Goal: Use online tool/utility: Utilize a website feature to perform a specific function

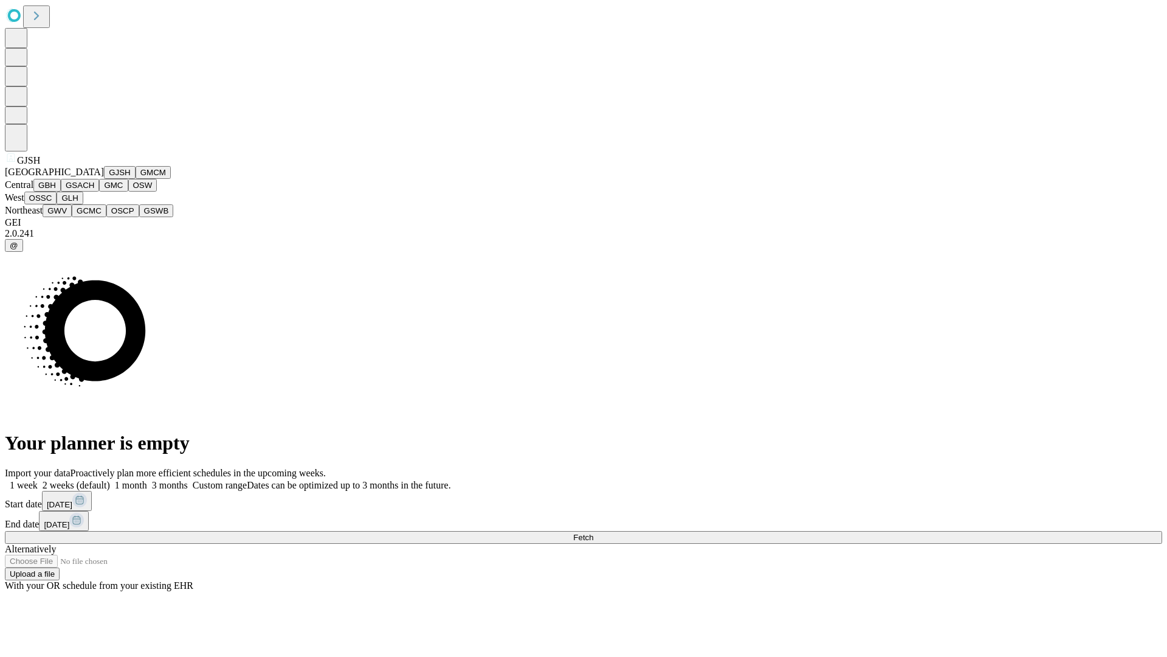
click at [104, 179] on button "GJSH" at bounding box center [120, 172] width 32 height 13
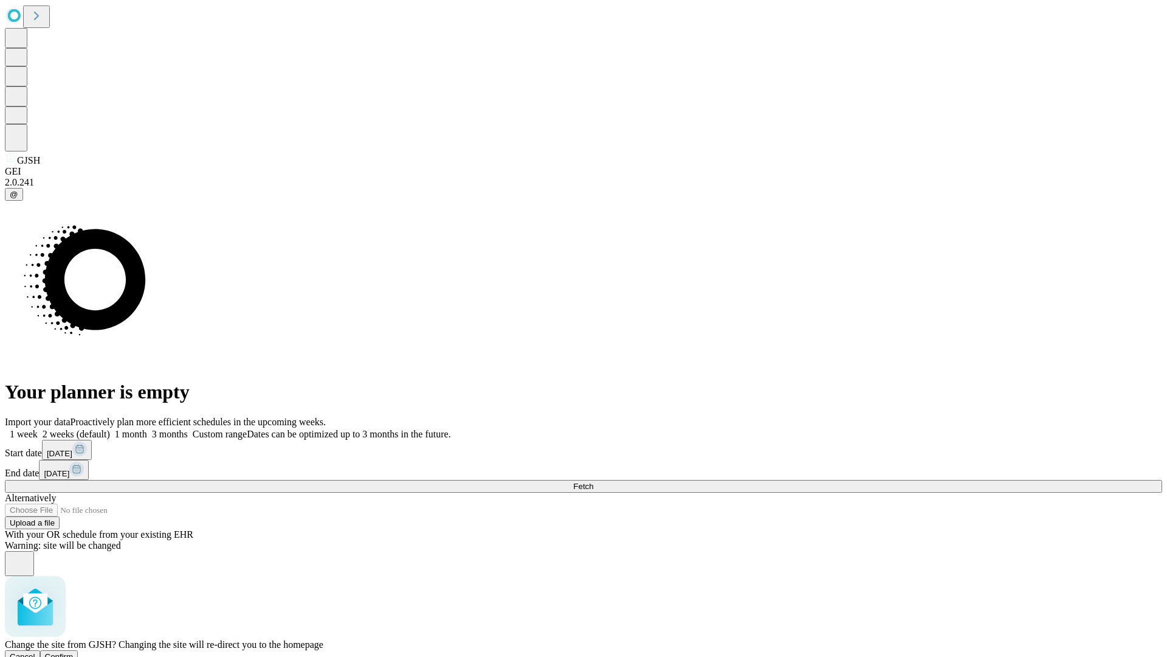
click at [74, 652] on span "Confirm" at bounding box center [59, 656] width 29 height 9
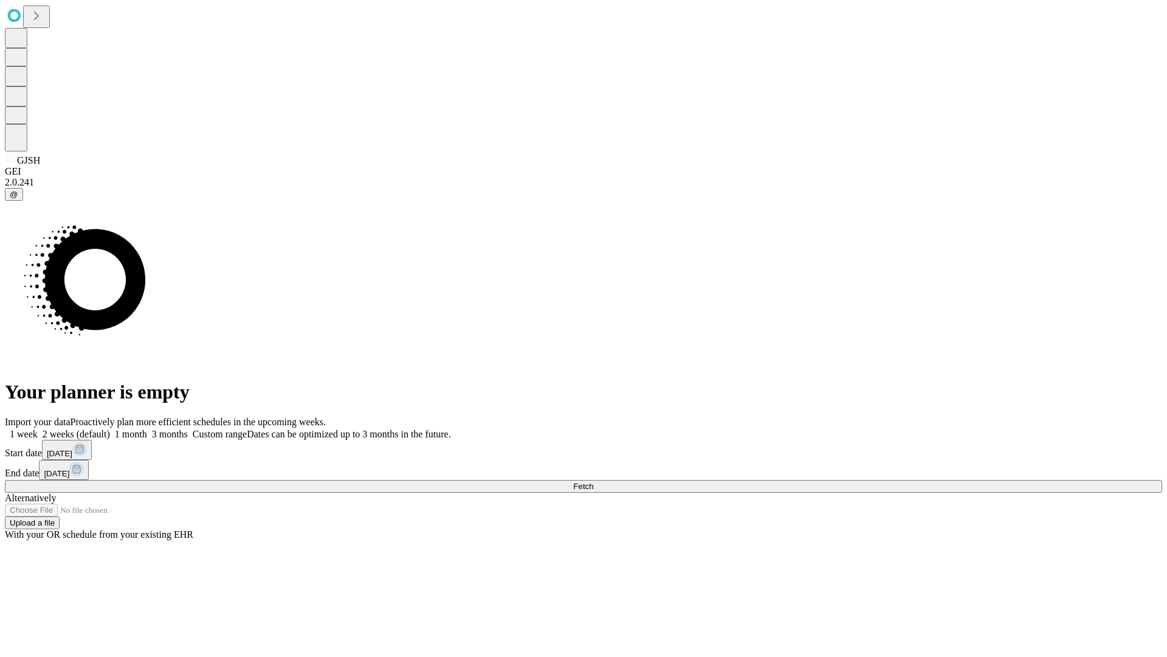
click at [38, 429] on label "1 week" at bounding box center [21, 434] width 33 height 10
click at [593, 482] on span "Fetch" at bounding box center [583, 486] width 20 height 9
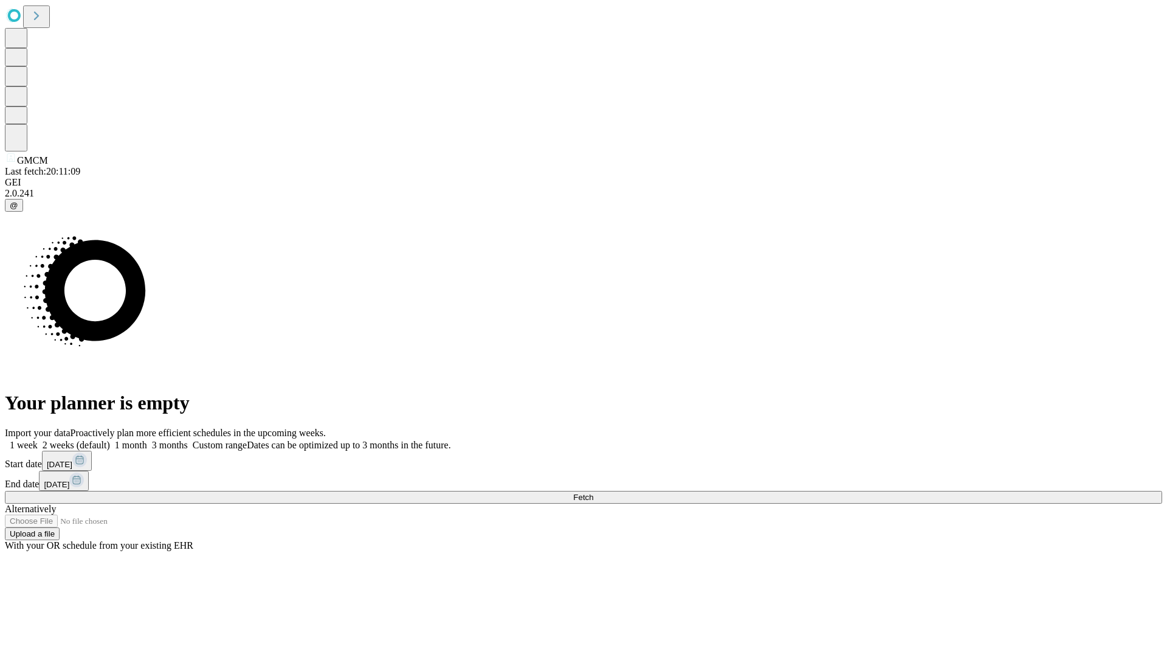
click at [38, 440] on label "1 week" at bounding box center [21, 445] width 33 height 10
click at [593, 493] on span "Fetch" at bounding box center [583, 497] width 20 height 9
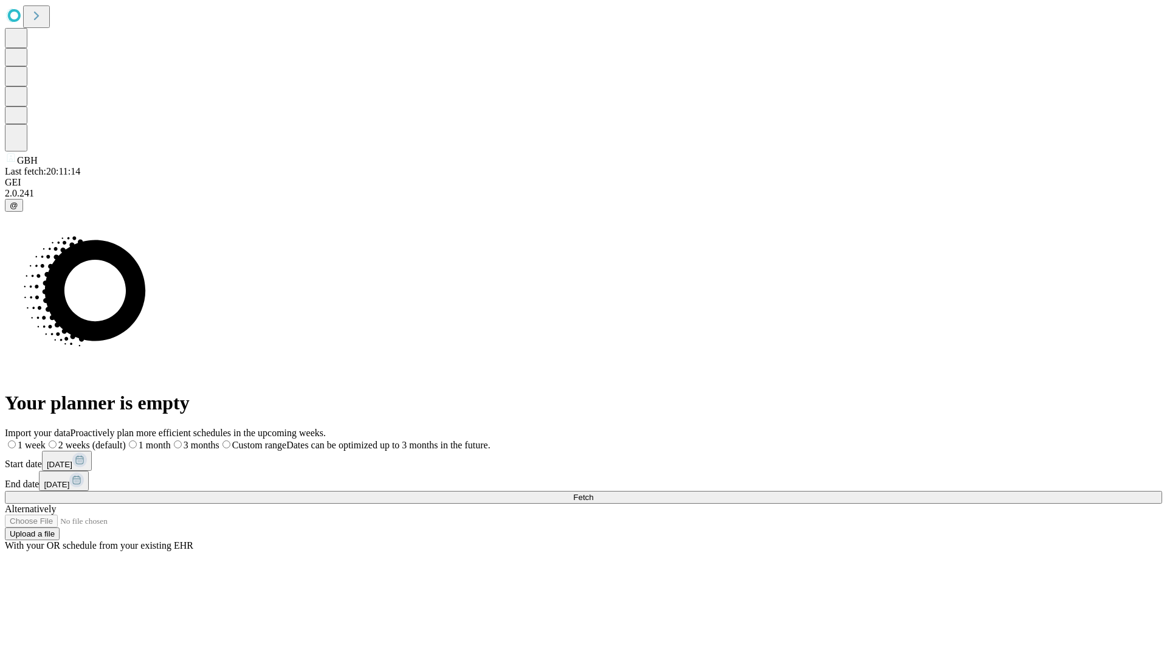
click at [593, 493] on span "Fetch" at bounding box center [583, 497] width 20 height 9
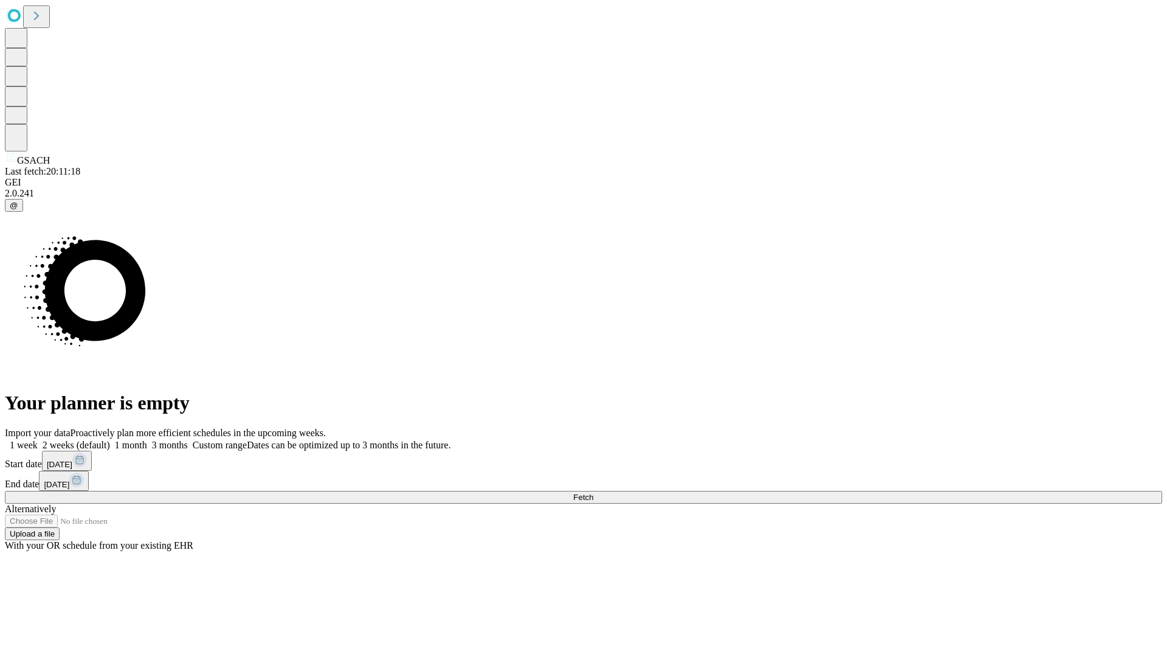
click at [38, 440] on label "1 week" at bounding box center [21, 445] width 33 height 10
click at [593, 493] on span "Fetch" at bounding box center [583, 497] width 20 height 9
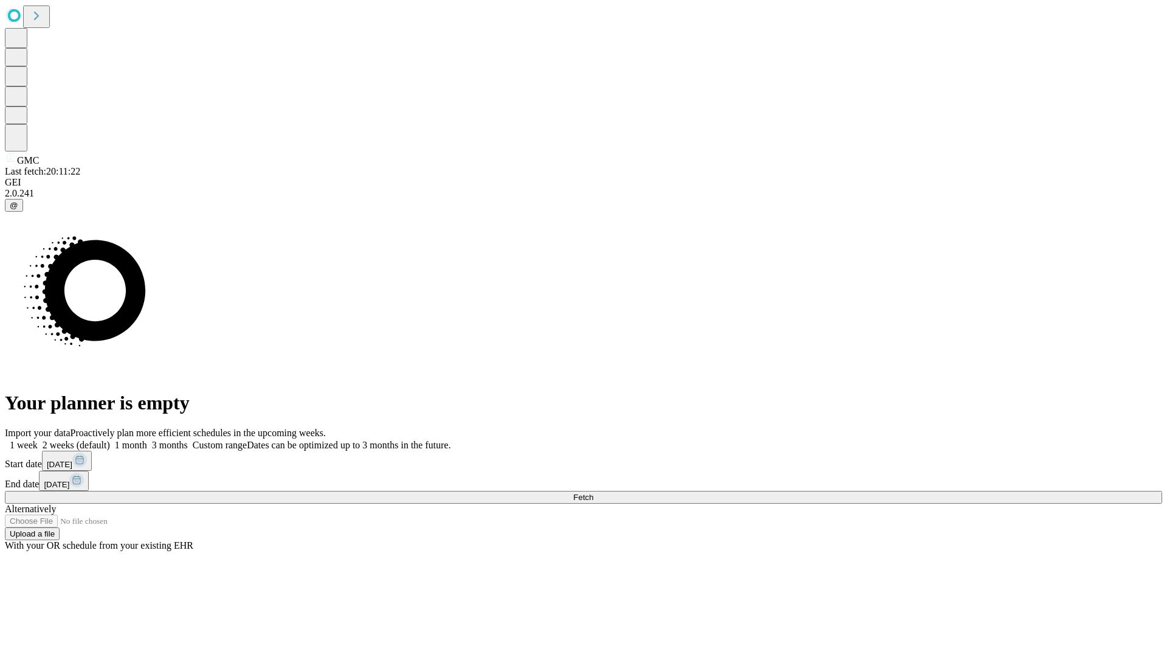
click at [38, 440] on label "1 week" at bounding box center [21, 445] width 33 height 10
click at [593, 493] on span "Fetch" at bounding box center [583, 497] width 20 height 9
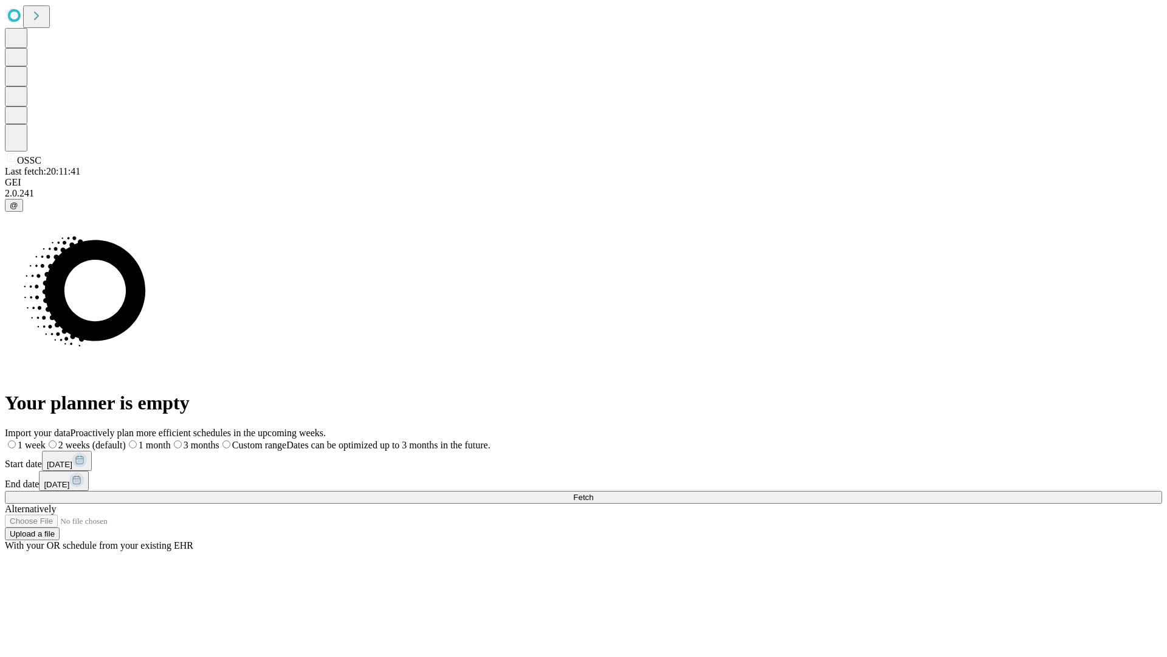
click at [46, 440] on label "1 week" at bounding box center [25, 445] width 41 height 10
click at [593, 493] on span "Fetch" at bounding box center [583, 497] width 20 height 9
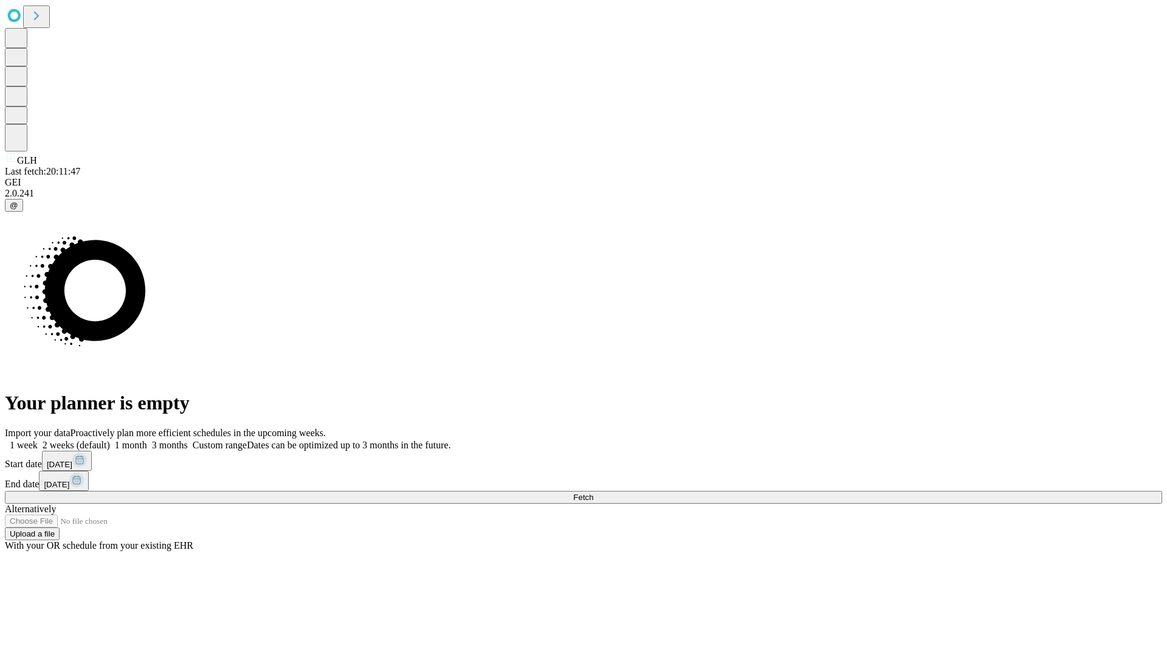
click at [38, 440] on label "1 week" at bounding box center [21, 445] width 33 height 10
click at [593, 493] on span "Fetch" at bounding box center [583, 497] width 20 height 9
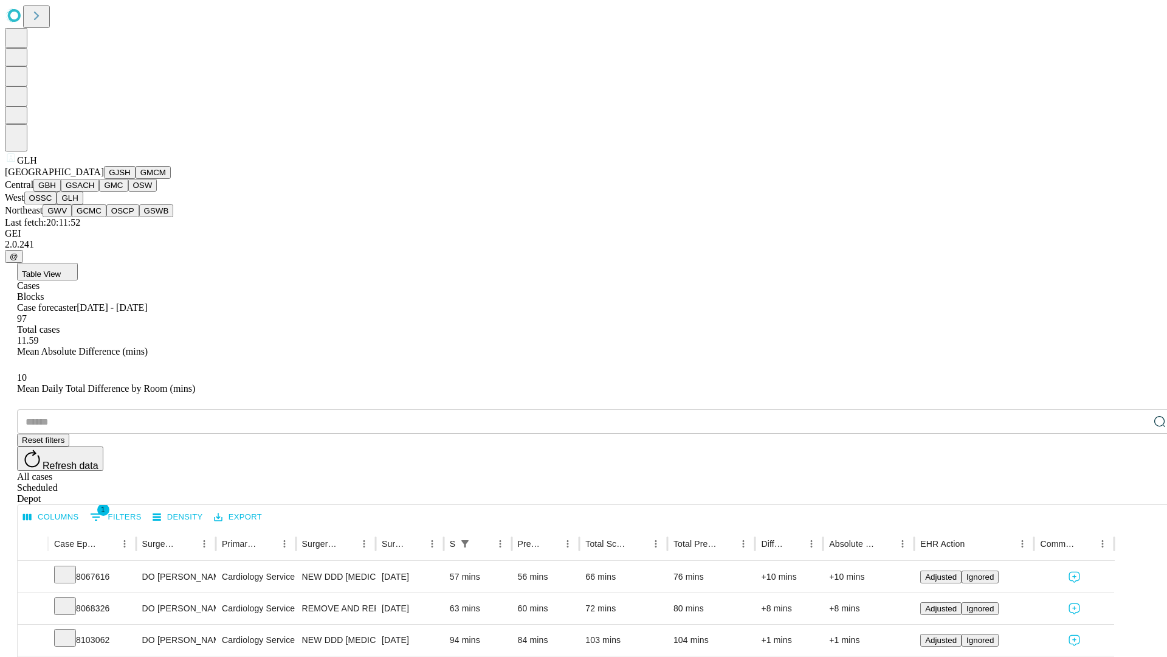
click at [72, 217] on button "GWV" at bounding box center [57, 210] width 29 height 13
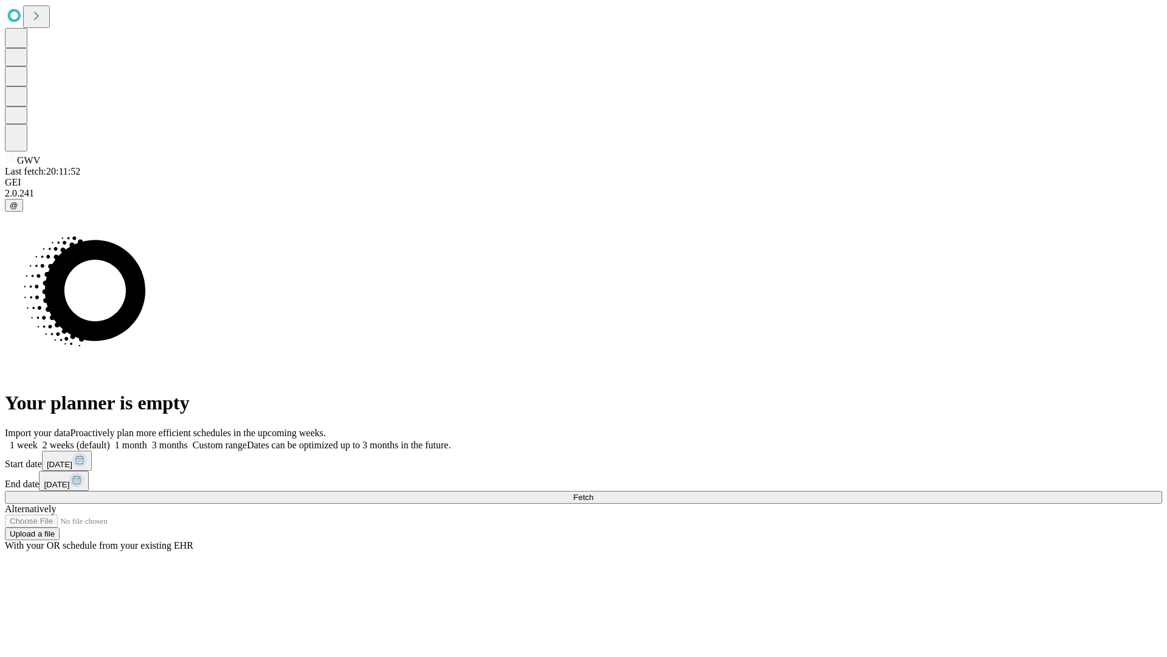
click at [38, 440] on label "1 week" at bounding box center [21, 445] width 33 height 10
click at [593, 493] on span "Fetch" at bounding box center [583, 497] width 20 height 9
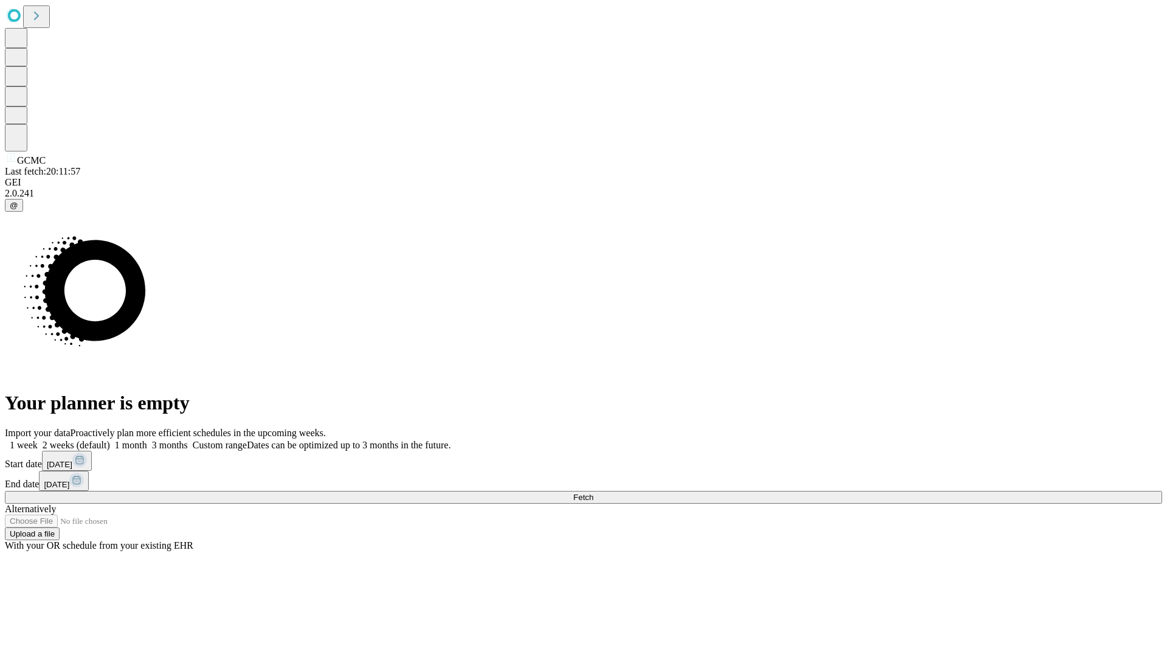
click at [38, 440] on label "1 week" at bounding box center [21, 445] width 33 height 10
click at [593, 493] on span "Fetch" at bounding box center [583, 497] width 20 height 9
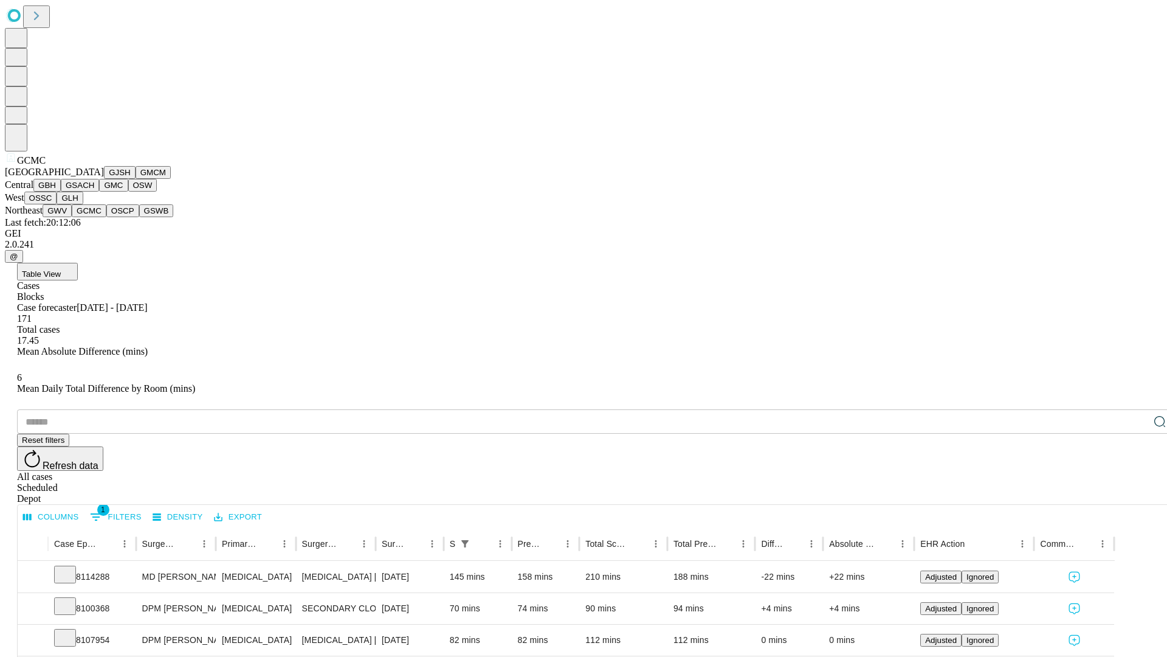
click at [106, 217] on button "OSCP" at bounding box center [122, 210] width 33 height 13
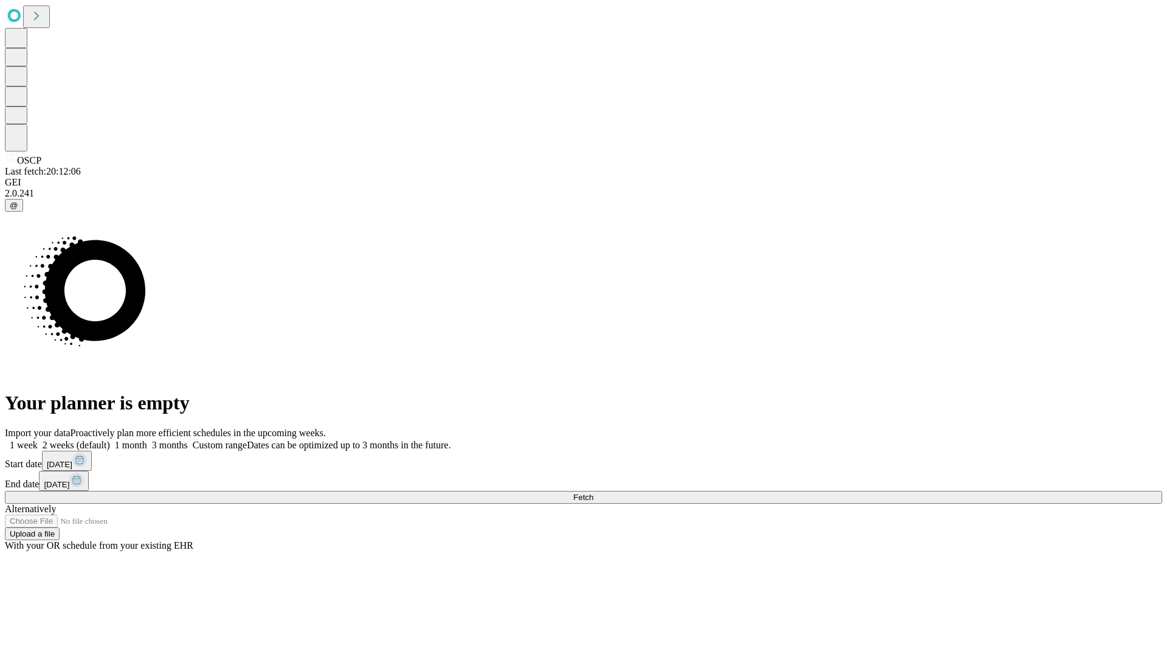
click at [38, 440] on label "1 week" at bounding box center [21, 445] width 33 height 10
click at [593, 493] on span "Fetch" at bounding box center [583, 497] width 20 height 9
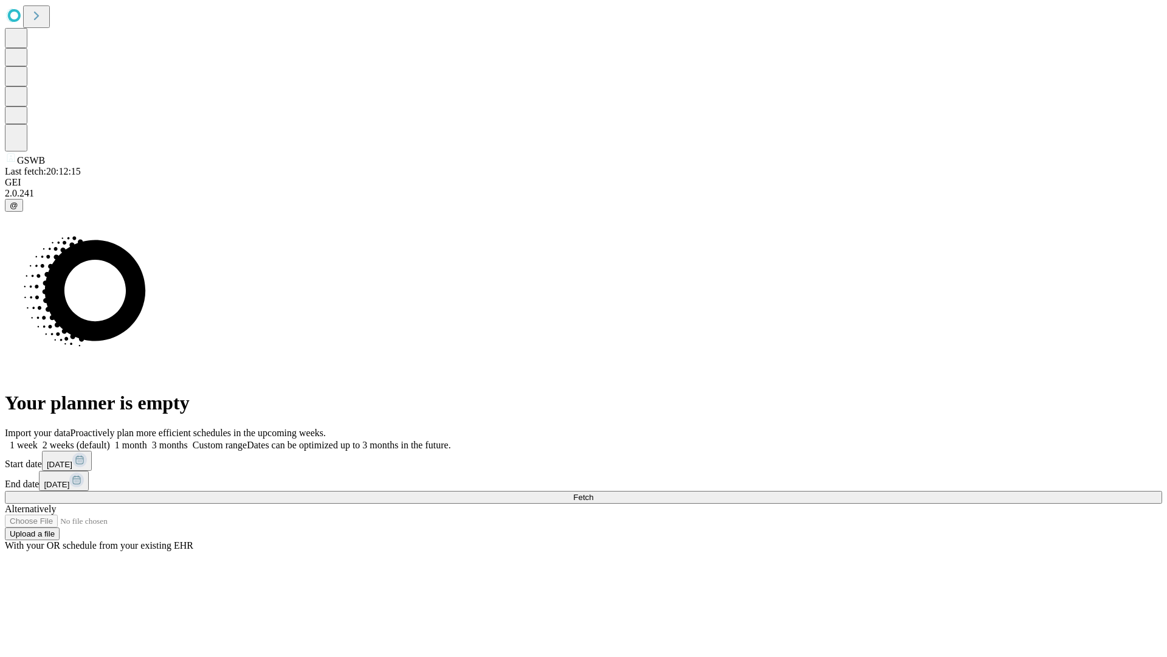
click at [38, 440] on label "1 week" at bounding box center [21, 445] width 33 height 10
click at [593, 493] on span "Fetch" at bounding box center [583, 497] width 20 height 9
